Goal: Task Accomplishment & Management: Use online tool/utility

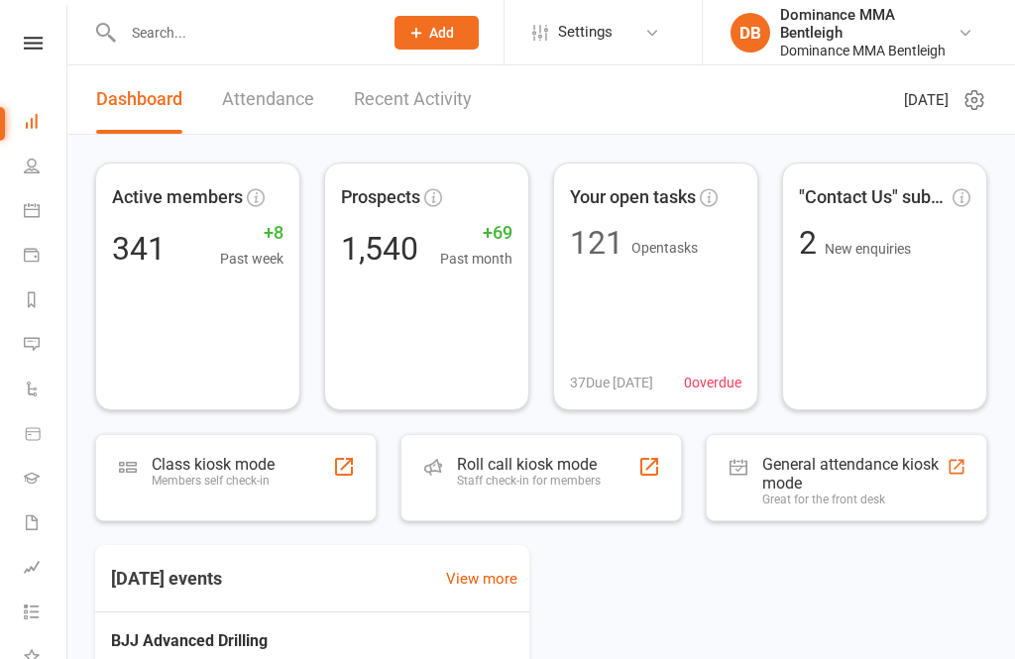
click at [303, 477] on div "Class kiosk mode Members self check-in" at bounding box center [236, 477] width 282 height 87
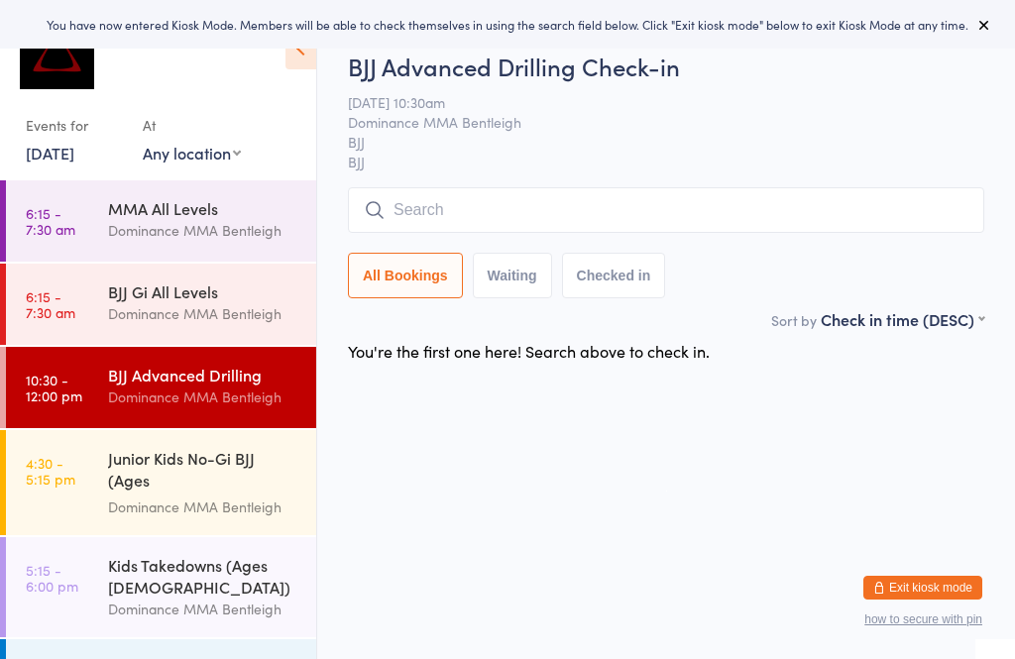
click at [447, 204] on input "search" at bounding box center [666, 210] width 636 height 46
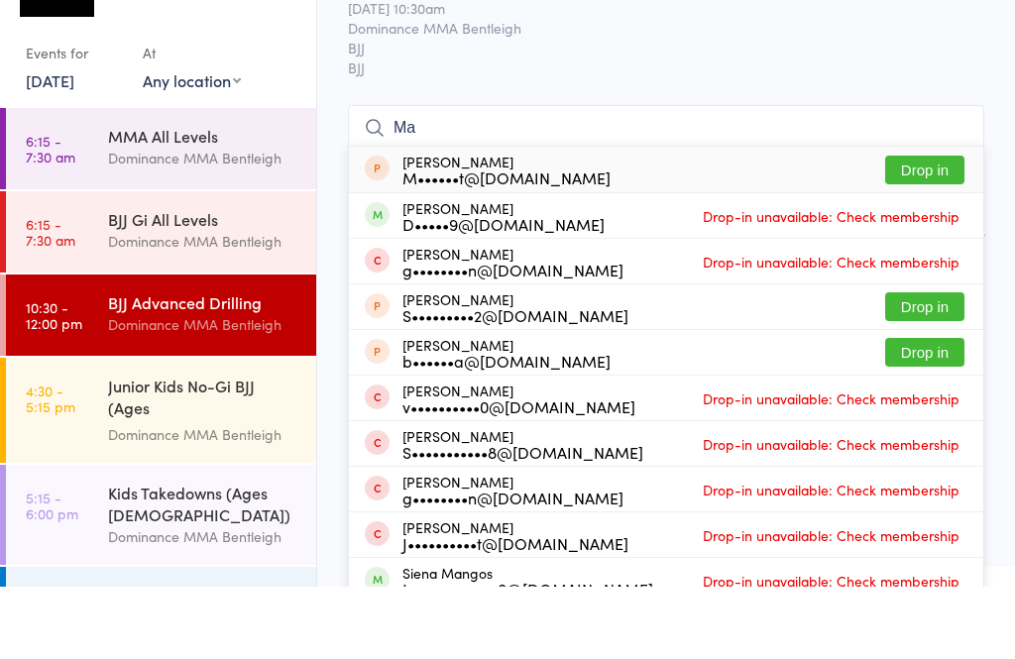
type input "M"
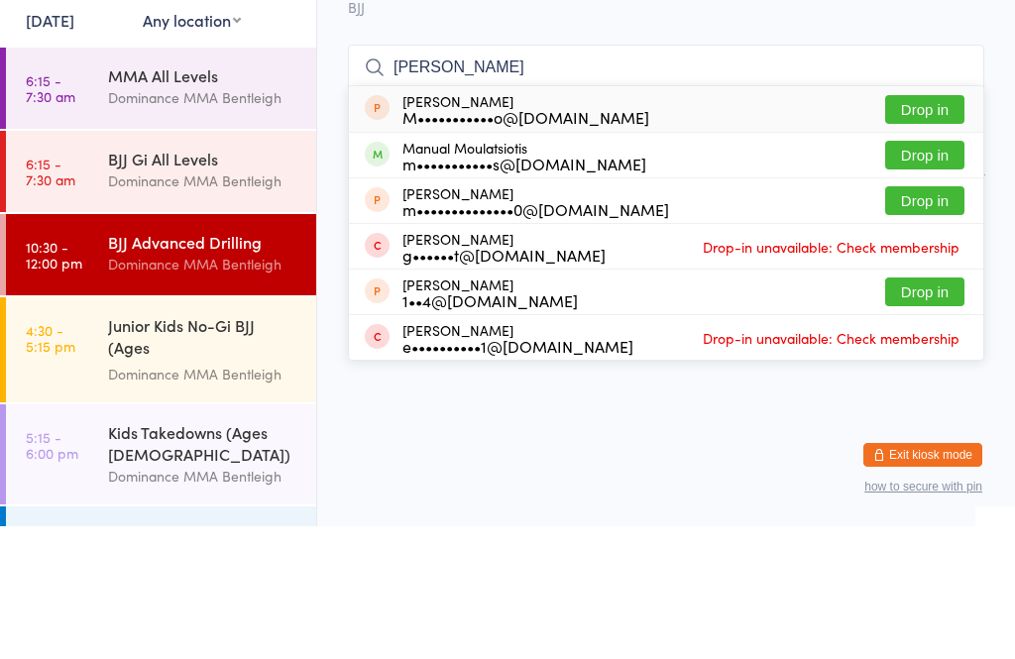
type input "[PERSON_NAME]"
click at [927, 274] on button "Drop in" at bounding box center [924, 288] width 79 height 29
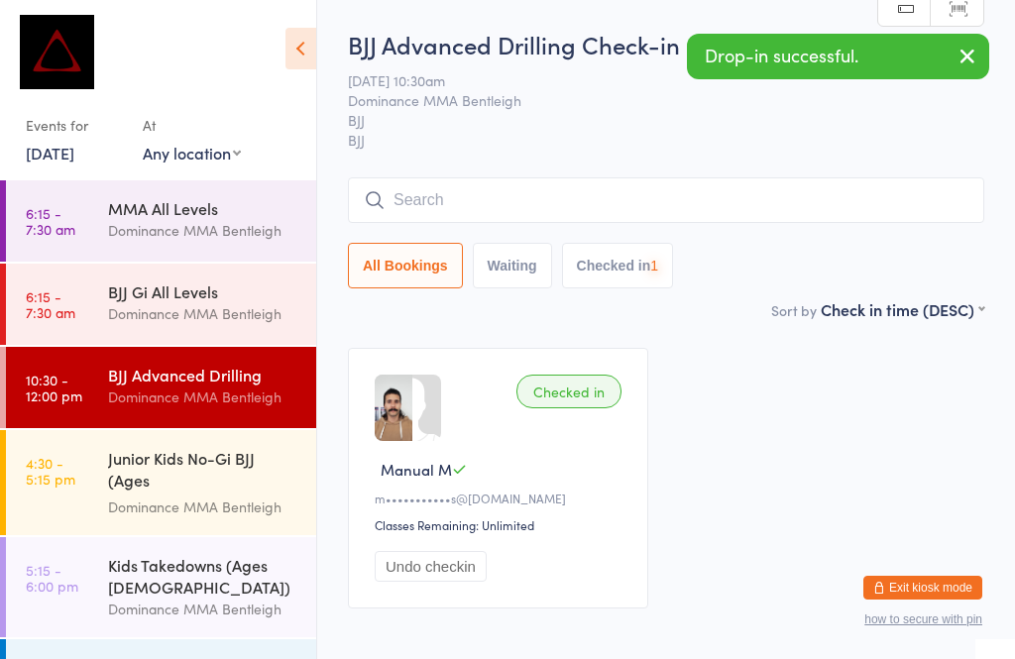
click at [519, 200] on input "search" at bounding box center [666, 200] width 636 height 46
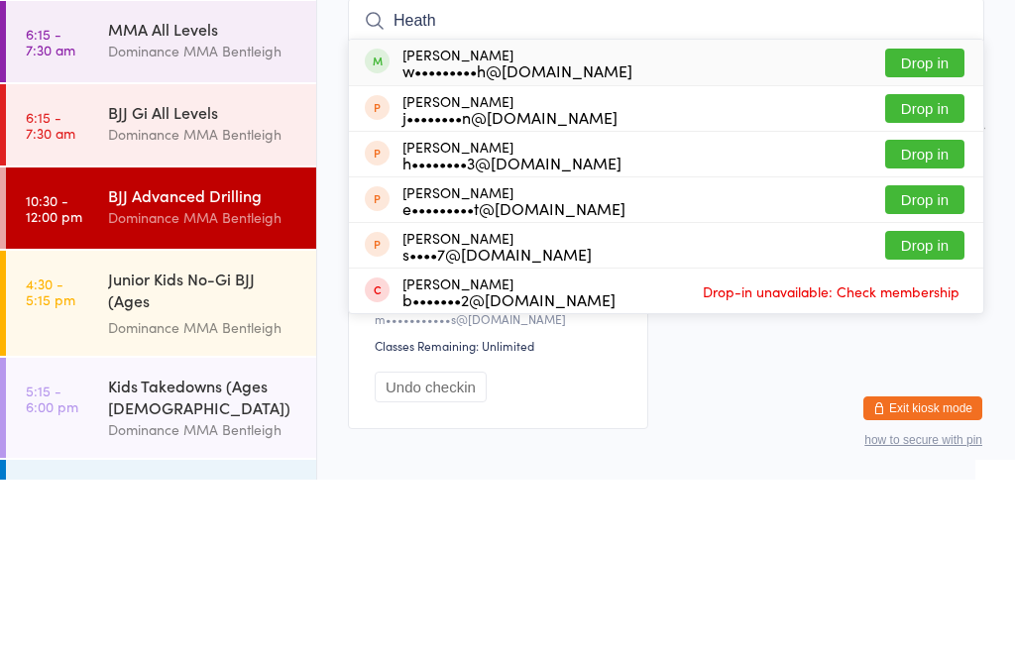
type input "Heath"
click at [922, 228] on button "Drop in" at bounding box center [924, 242] width 79 height 29
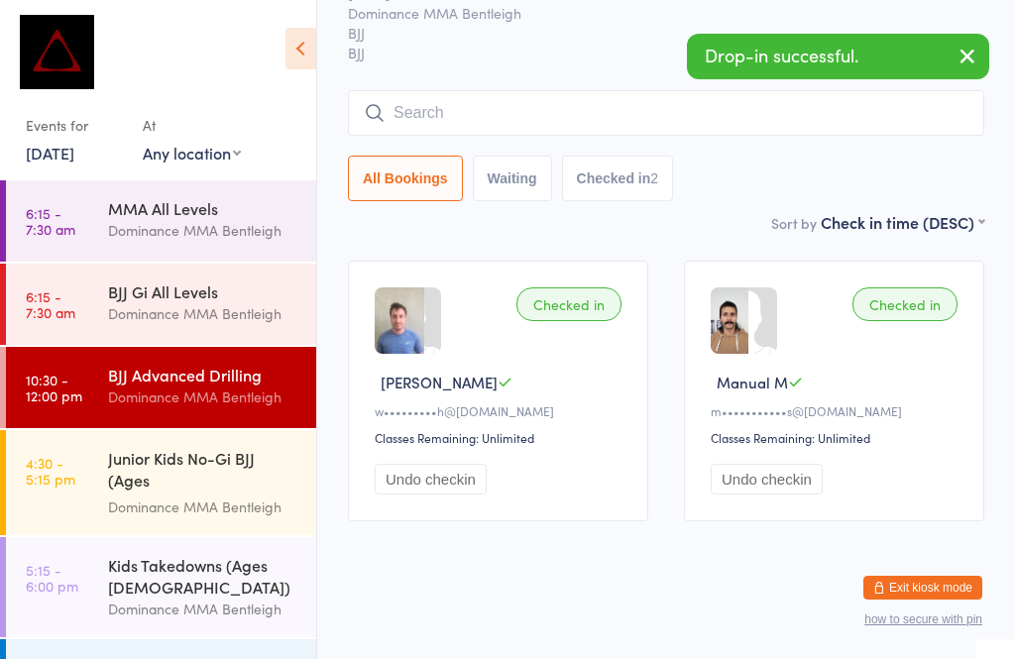
click at [453, 106] on input "search" at bounding box center [666, 113] width 636 height 46
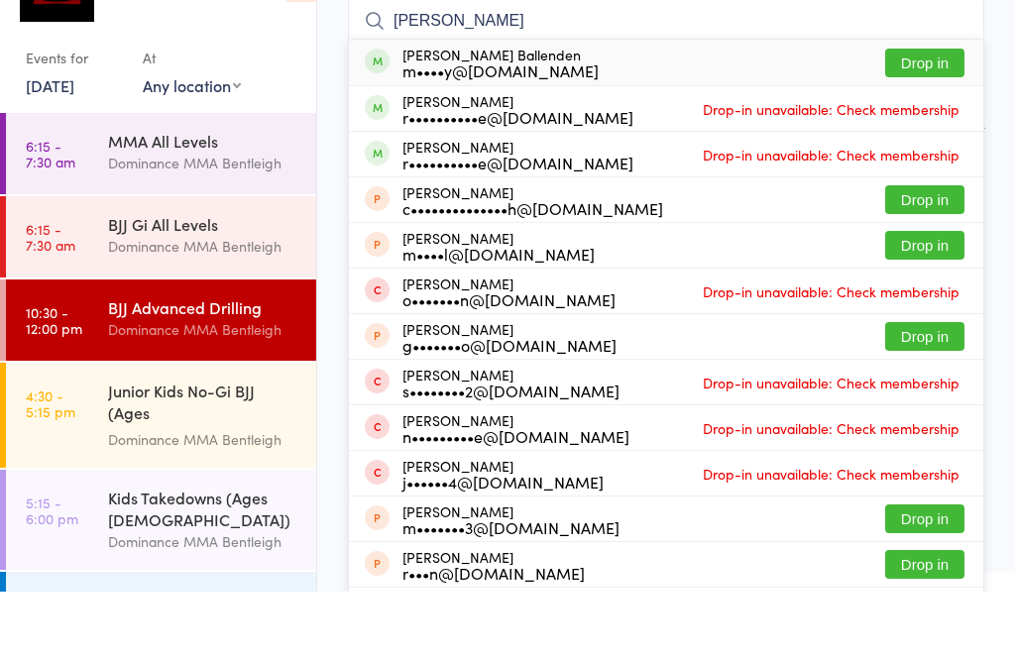
type input "[PERSON_NAME]"
click at [937, 116] on button "Drop in" at bounding box center [924, 130] width 79 height 29
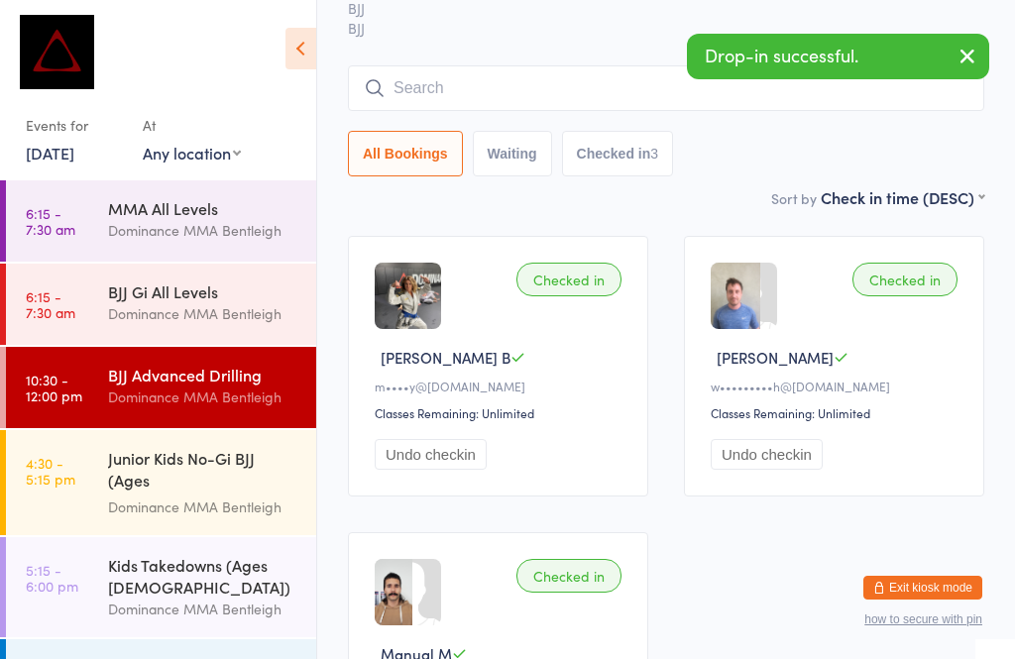
click at [471, 86] on input "search" at bounding box center [666, 88] width 636 height 46
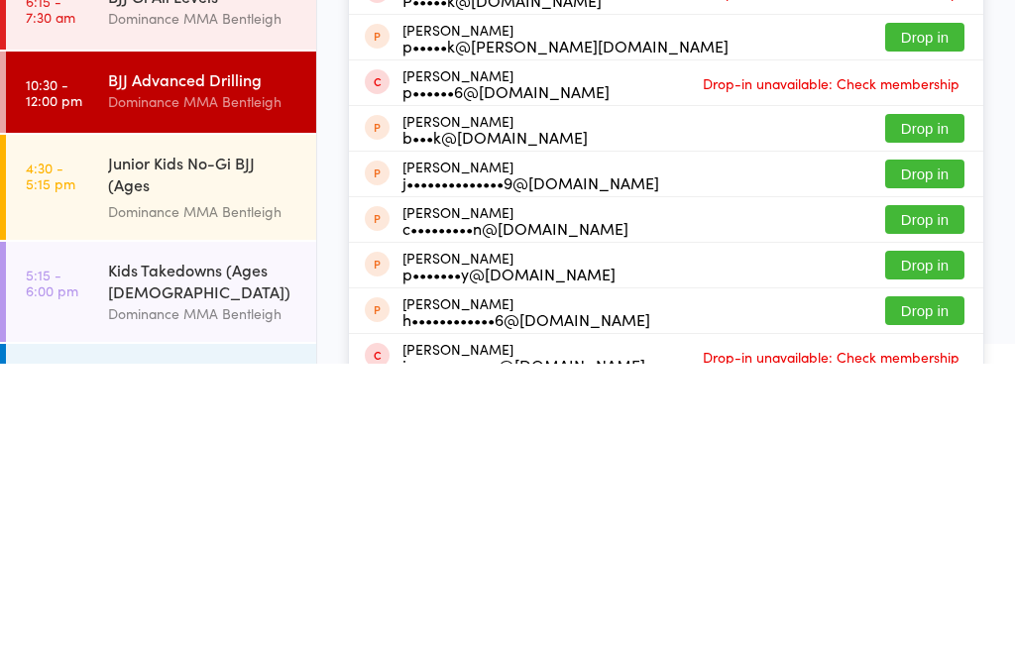
scroll to position [0, 0]
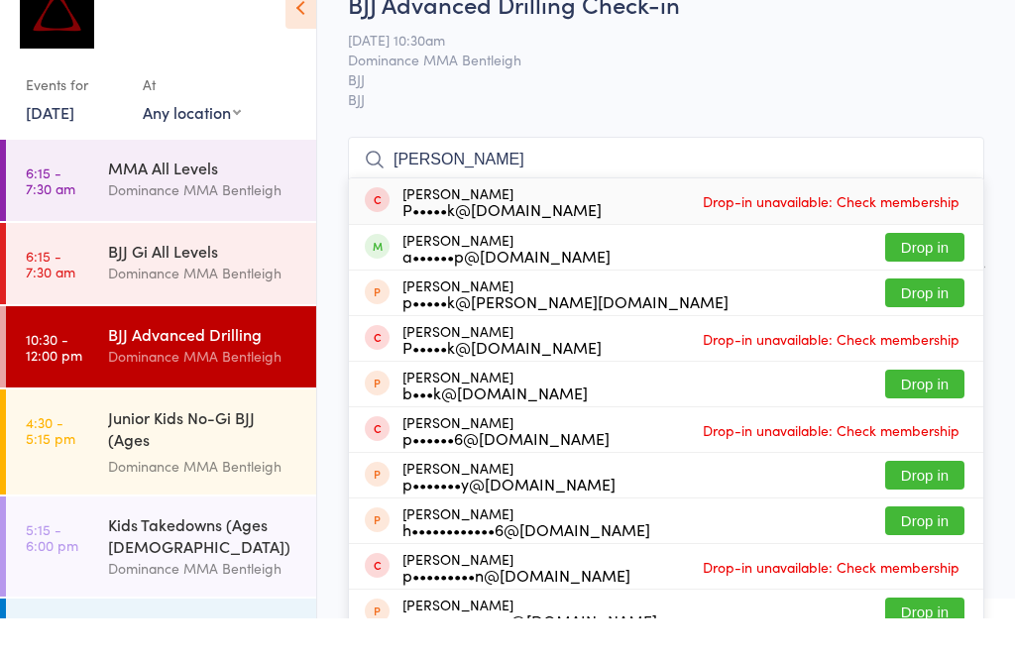
type input "[PERSON_NAME]"
click at [928, 274] on button "Drop in" at bounding box center [924, 288] width 79 height 29
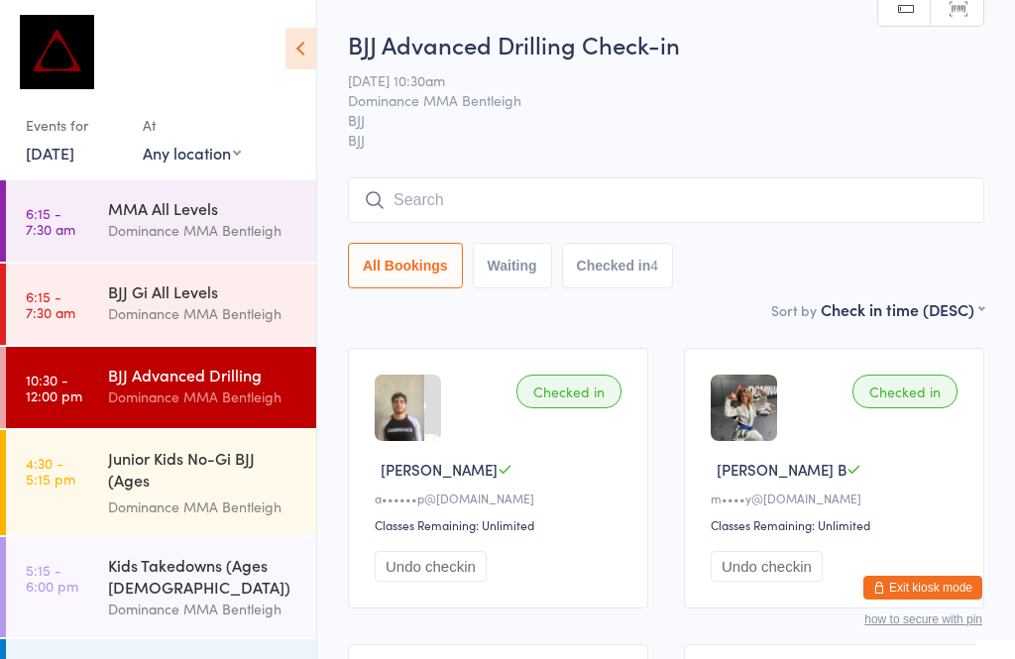
scroll to position [185, 0]
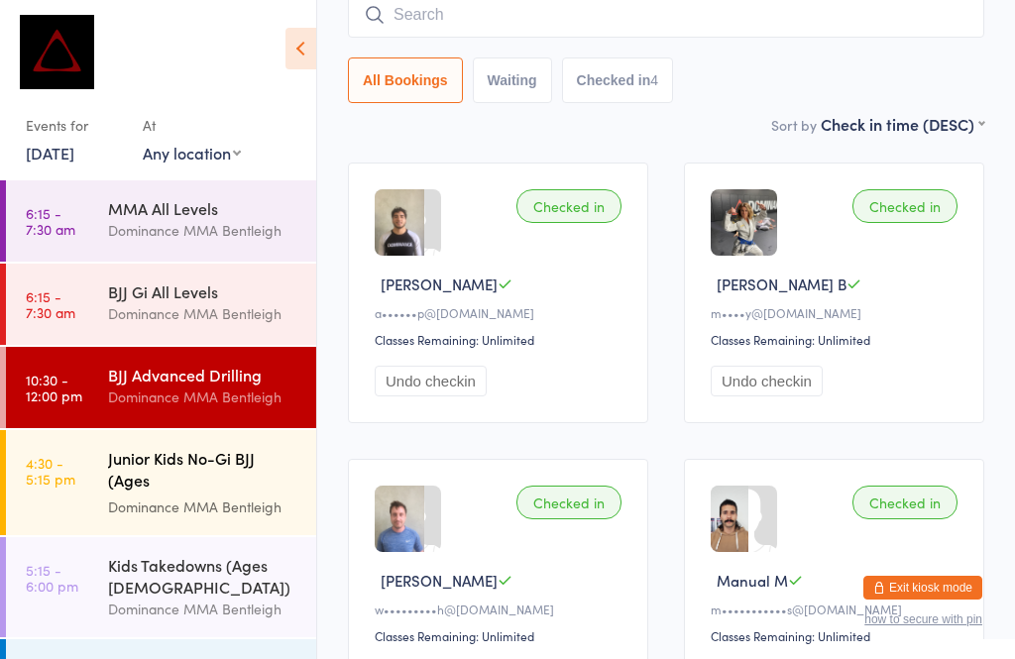
click at [148, 474] on div "Junior Kids No-Gi BJJ (Ages [DEMOGRAPHIC_DATA])" at bounding box center [203, 471] width 191 height 49
